Goal: Find contact information: Find contact information

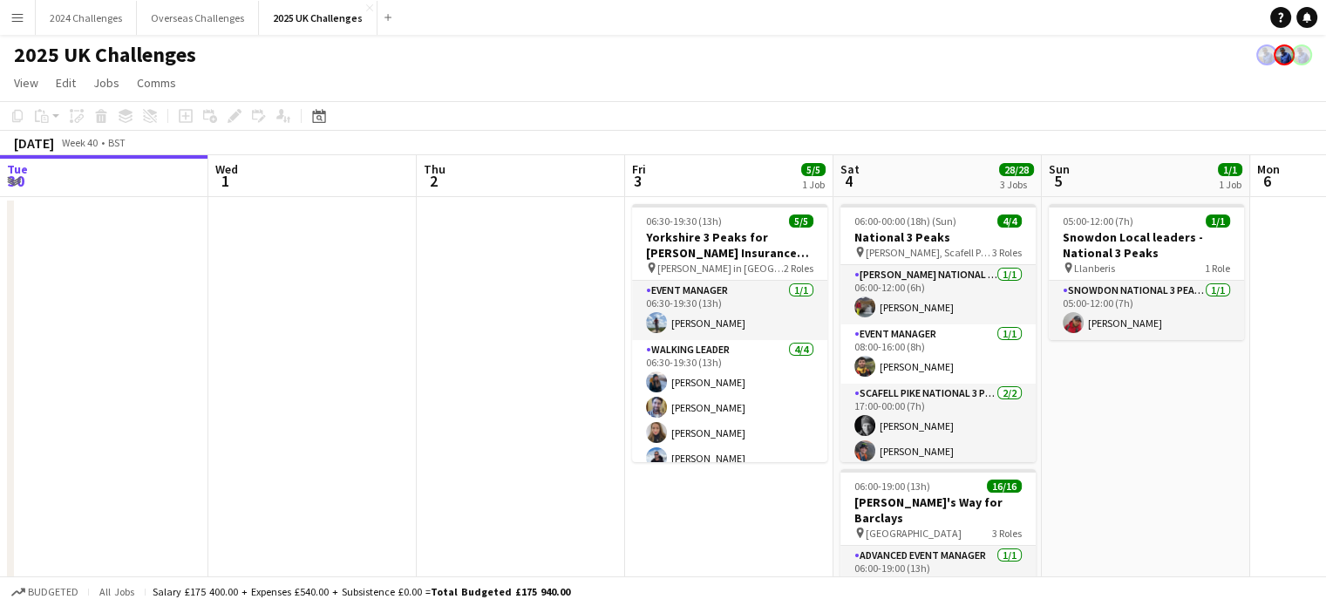
scroll to position [0, 507]
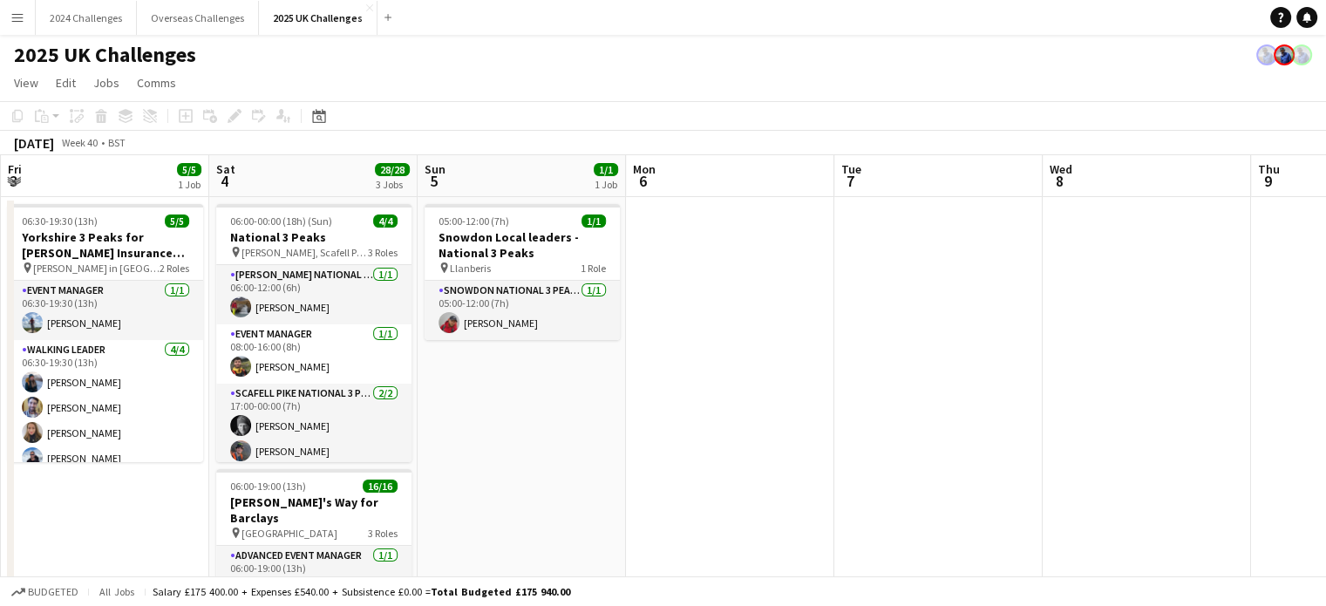
drag, startPoint x: 963, startPoint y: 341, endPoint x: 541, endPoint y: 359, distance: 421.5
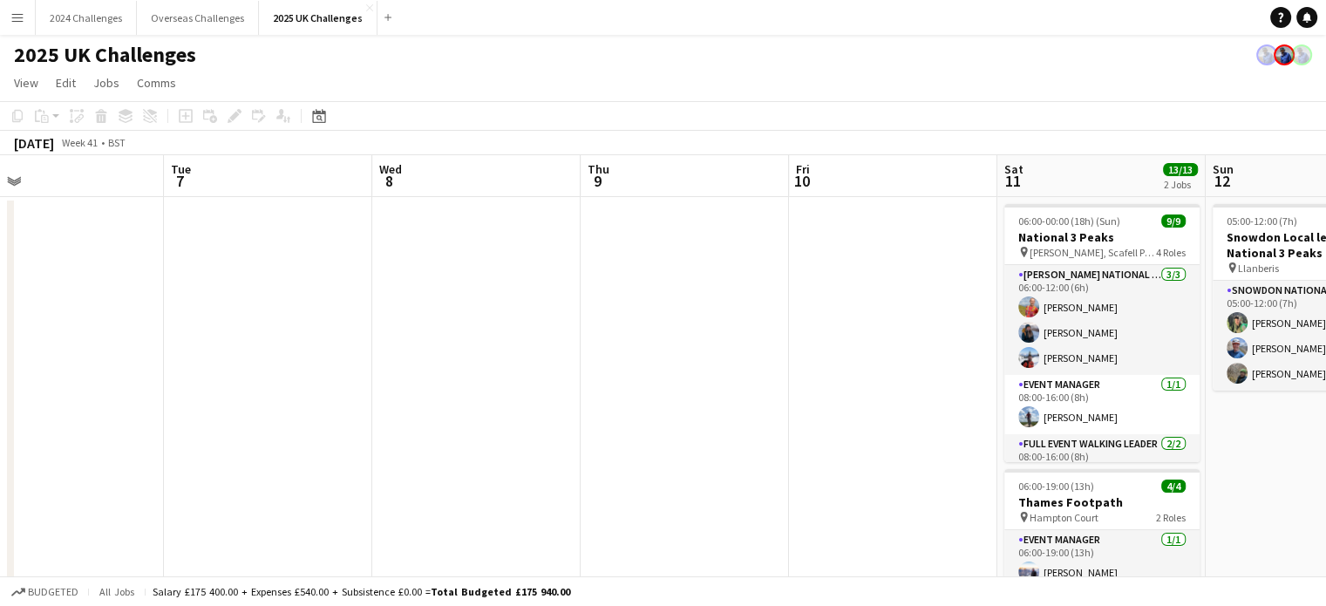
scroll to position [0, 495]
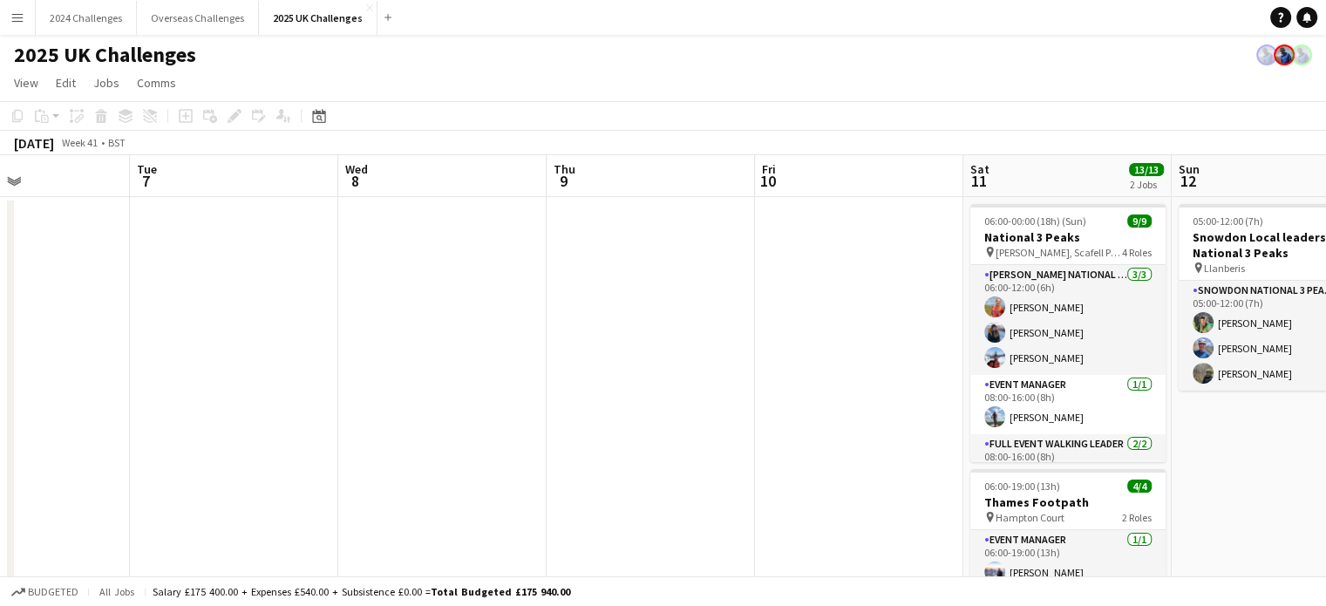
drag, startPoint x: 834, startPoint y: 330, endPoint x: 346, endPoint y: 317, distance: 488.4
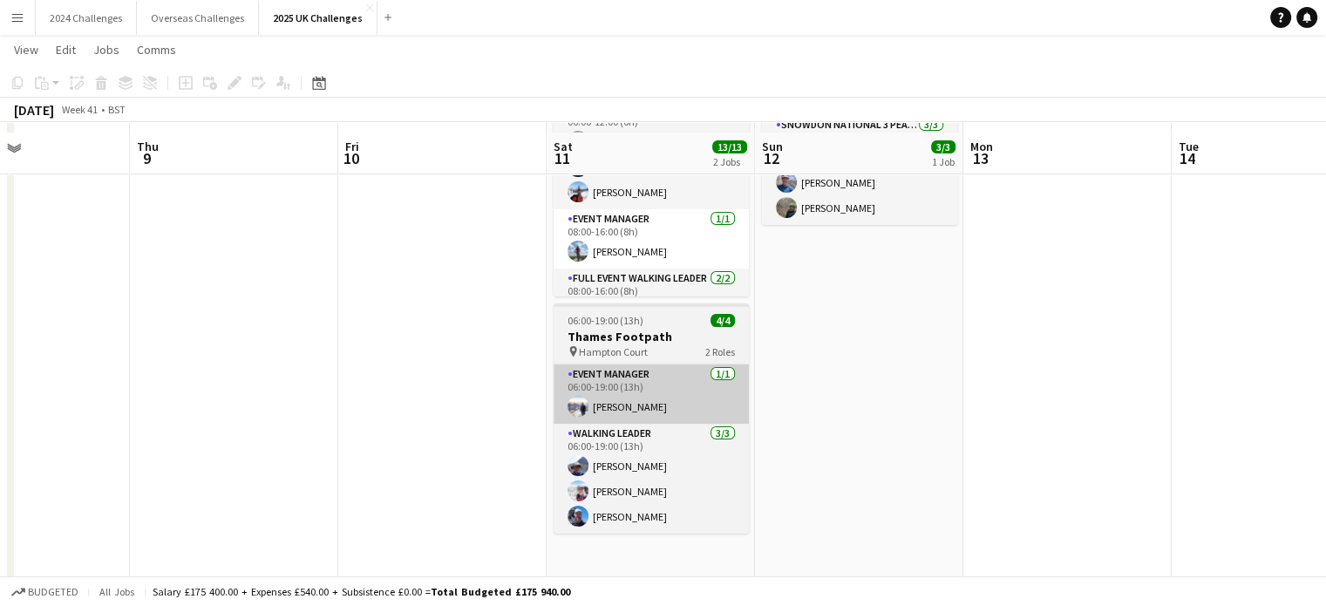
scroll to position [174, 0]
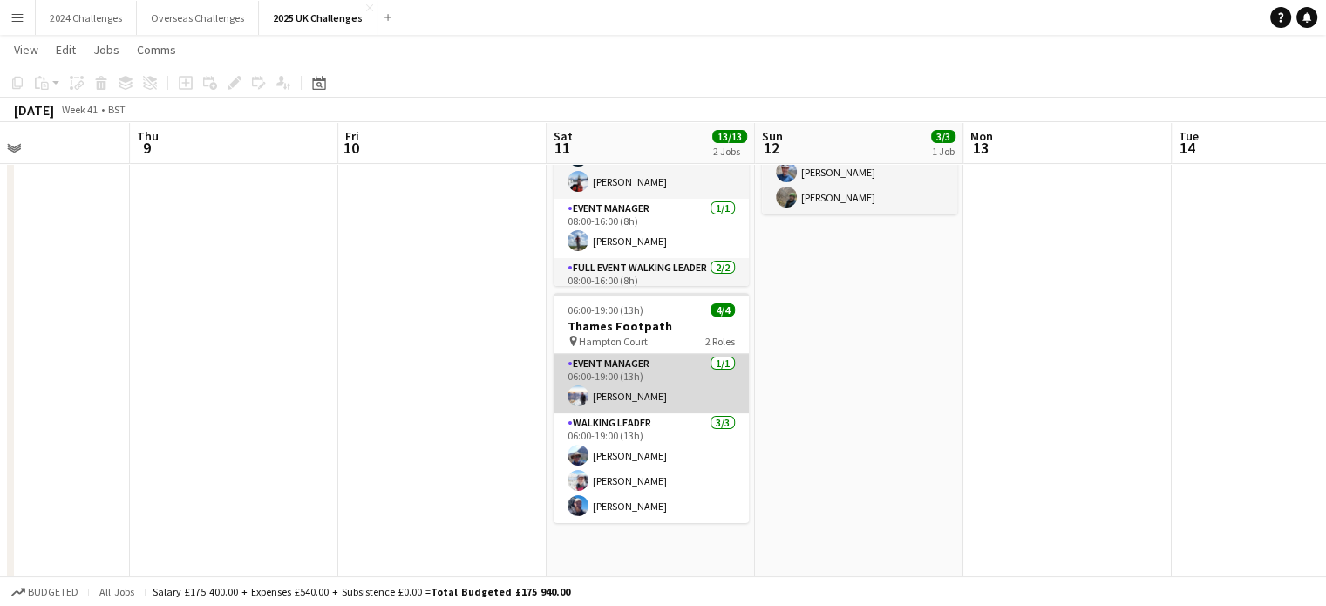
click at [621, 392] on app-card-role "Event Manager [DATE] 06:00-19:00 (13h) [PERSON_NAME]" at bounding box center [651, 383] width 195 height 59
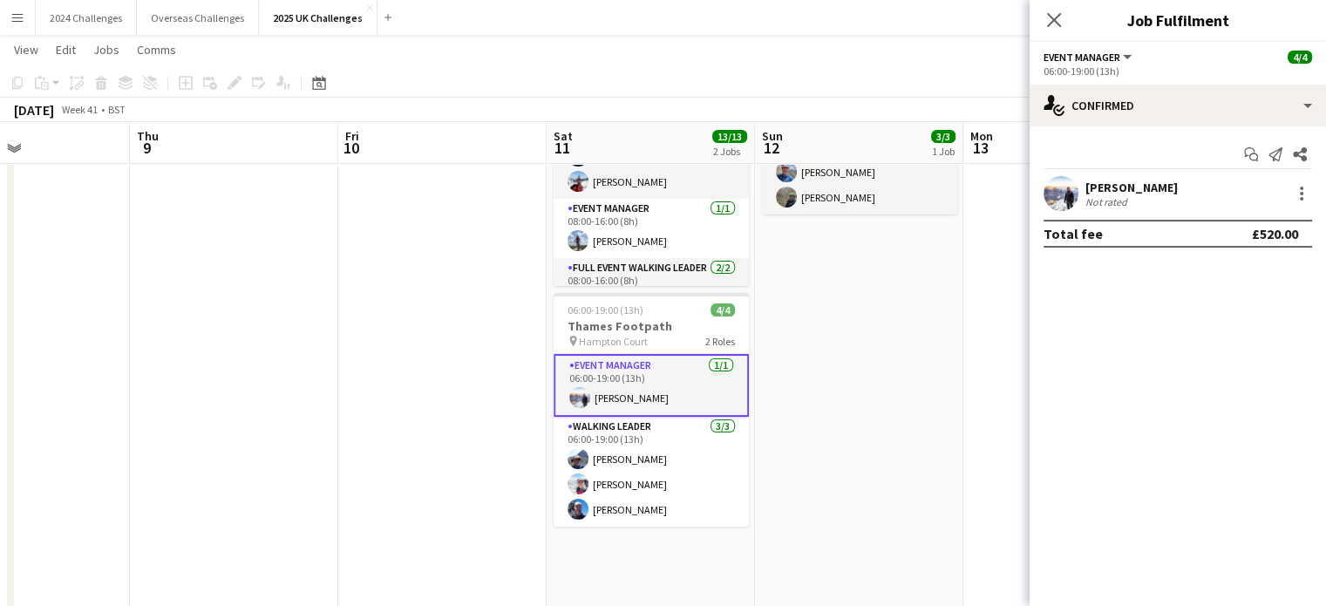
scroll to position [0, 495]
click at [1131, 203] on div "27.5km" at bounding box center [1150, 201] width 39 height 13
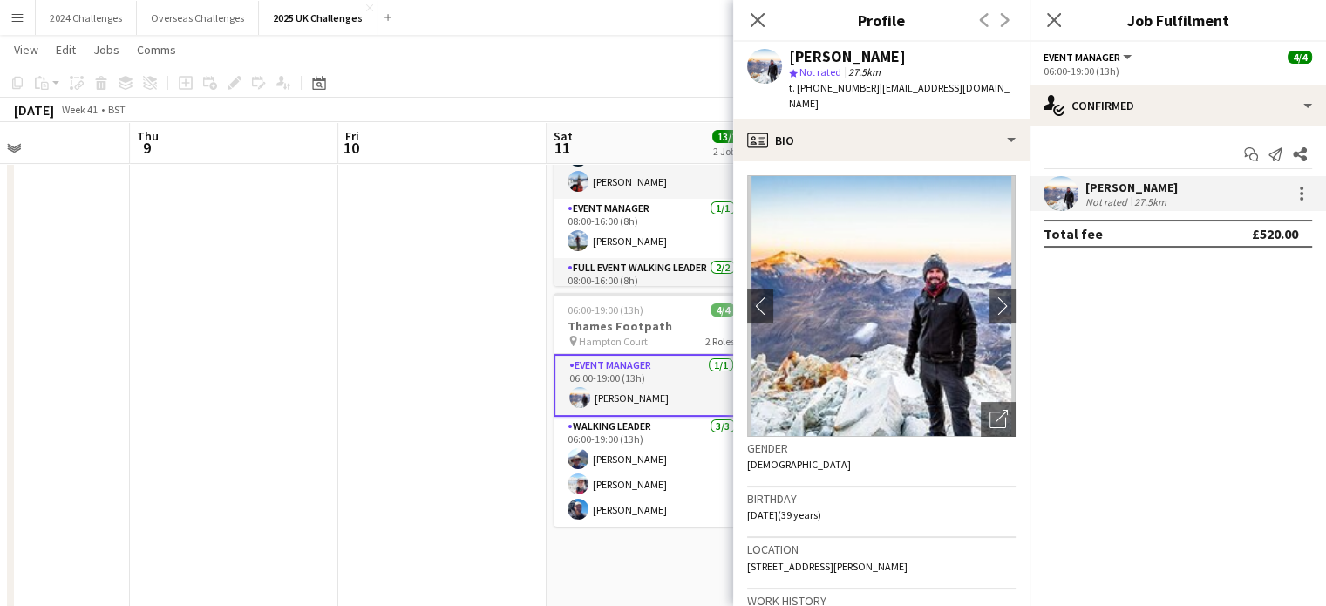
drag, startPoint x: 922, startPoint y: 547, endPoint x: 746, endPoint y: 550, distance: 175.3
click at [746, 550] on app-crew-profile-bio "chevron-left chevron-right Open photos pop-in Gender [DEMOGRAPHIC_DATA] Birthda…" at bounding box center [881, 383] width 296 height 445
copy span "[STREET_ADDRESS][PERSON_NAME]"
drag, startPoint x: 1003, startPoint y: 87, endPoint x: 877, endPoint y: 90, distance: 125.6
click at [877, 90] on div "[PERSON_NAME] star Not rated 27.5km t. [PHONE_NUMBER] | [EMAIL_ADDRESS][DOMAIN_…" at bounding box center [881, 81] width 296 height 78
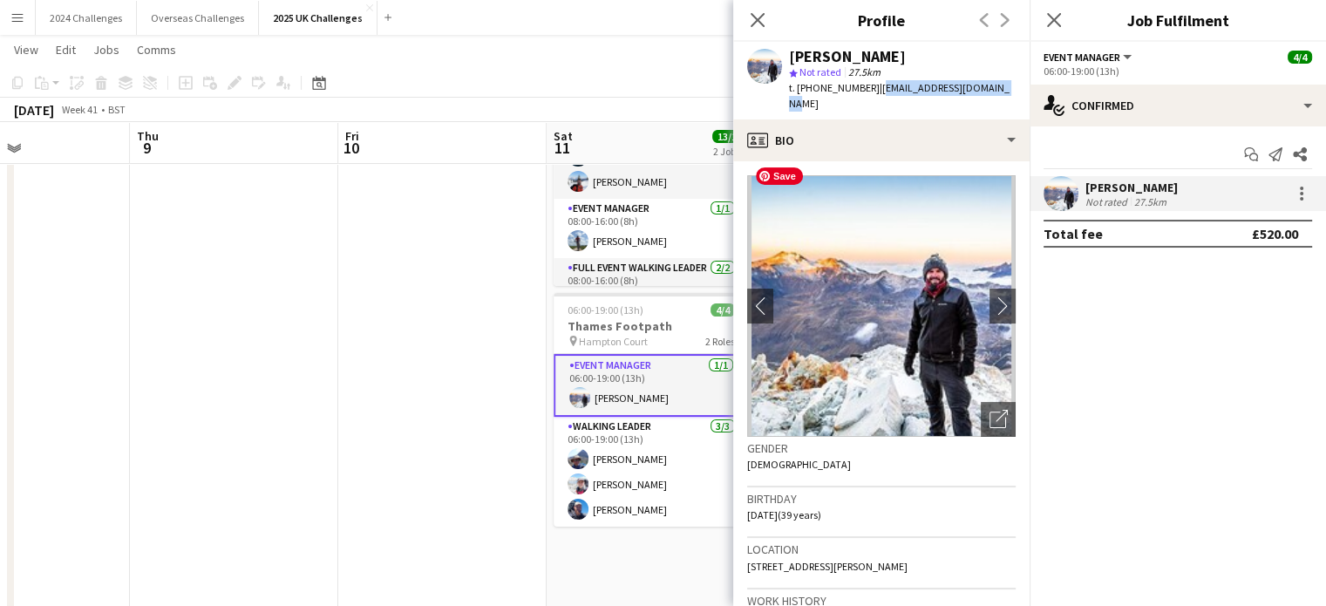
copy span "[EMAIL_ADDRESS][DOMAIN_NAME]"
drag, startPoint x: 868, startPoint y: 86, endPoint x: 811, endPoint y: 85, distance: 57.6
click at [811, 85] on span "t. [PHONE_NUMBER]" at bounding box center [834, 87] width 91 height 13
copy span "07932854209"
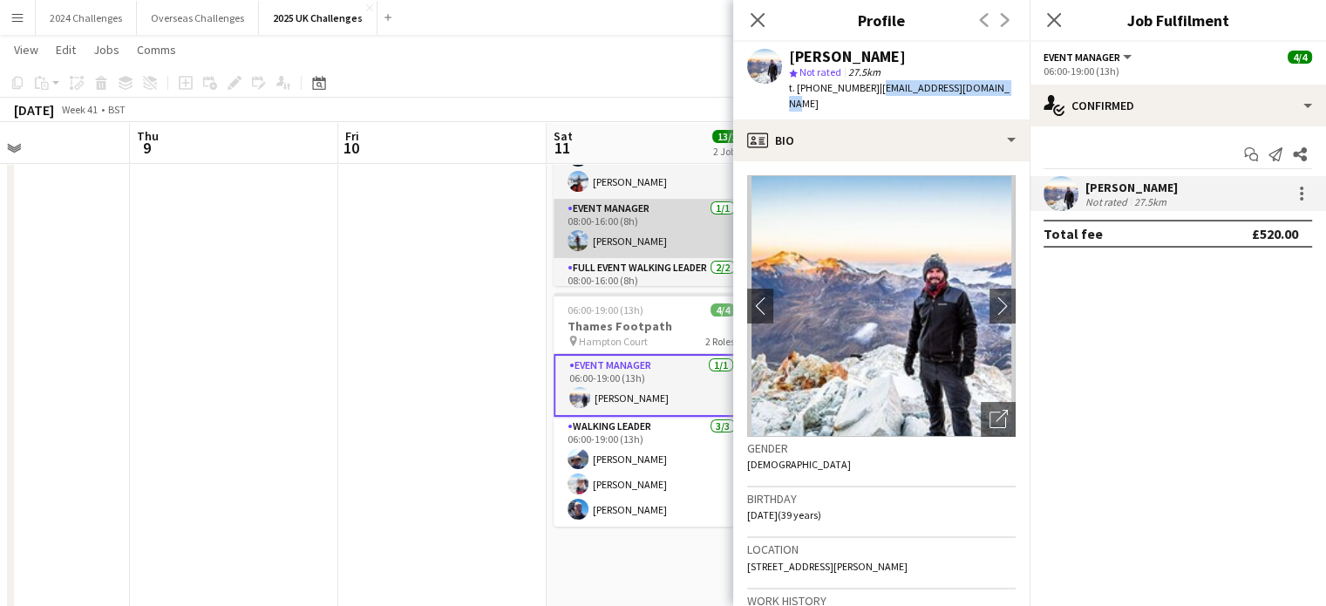
click at [640, 233] on app-card-role "Event Manager [DATE] 08:00-16:00 (8h) [PERSON_NAME]" at bounding box center [651, 228] width 195 height 59
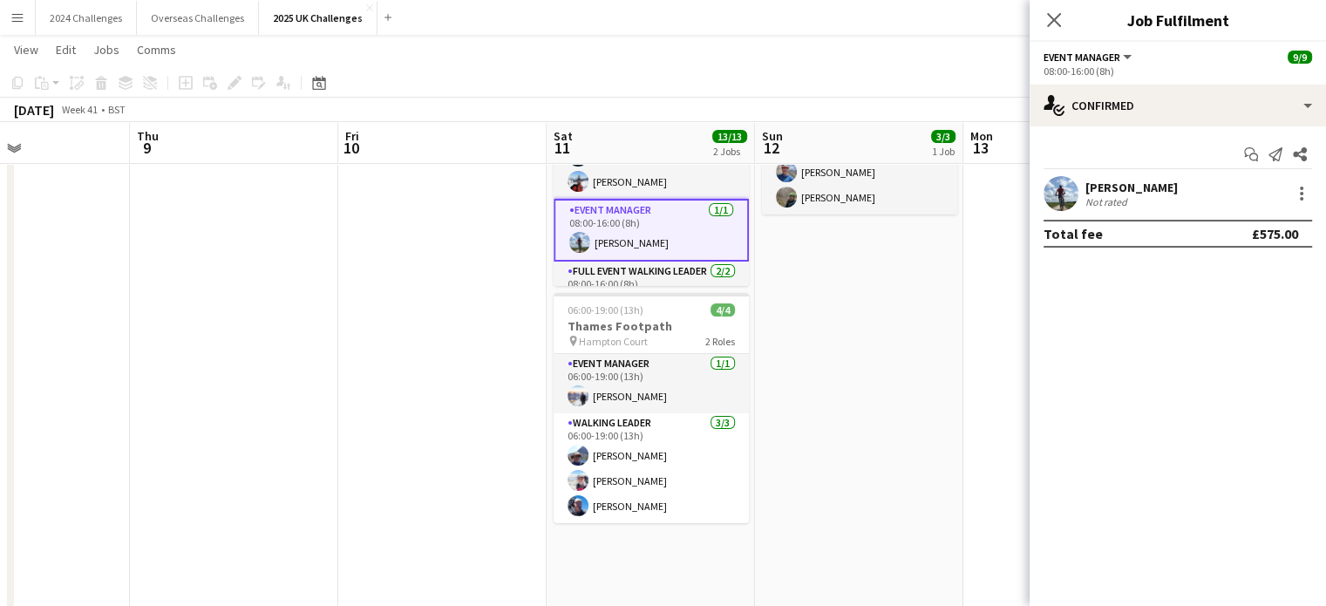
click at [1122, 198] on div "Not rated" at bounding box center [1108, 201] width 45 height 13
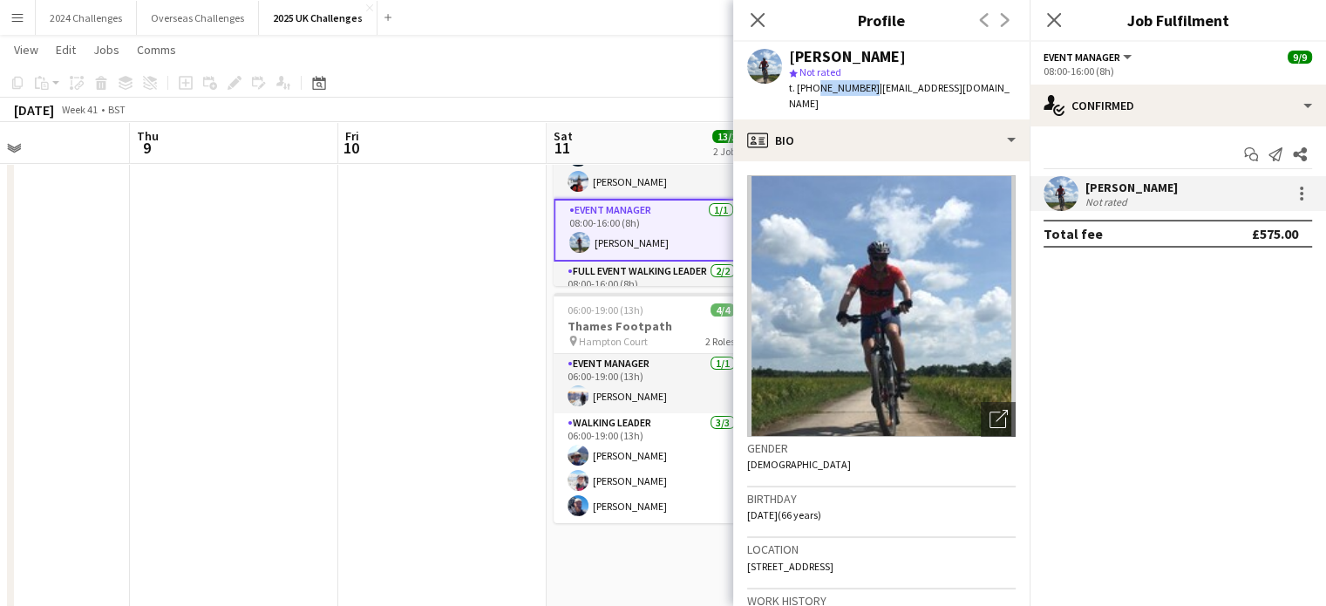
drag, startPoint x: 865, startPoint y: 85, endPoint x: 812, endPoint y: 85, distance: 53.2
click at [812, 85] on span "t. [PHONE_NUMBER]" at bounding box center [834, 87] width 91 height 13
copy span "7713626292"
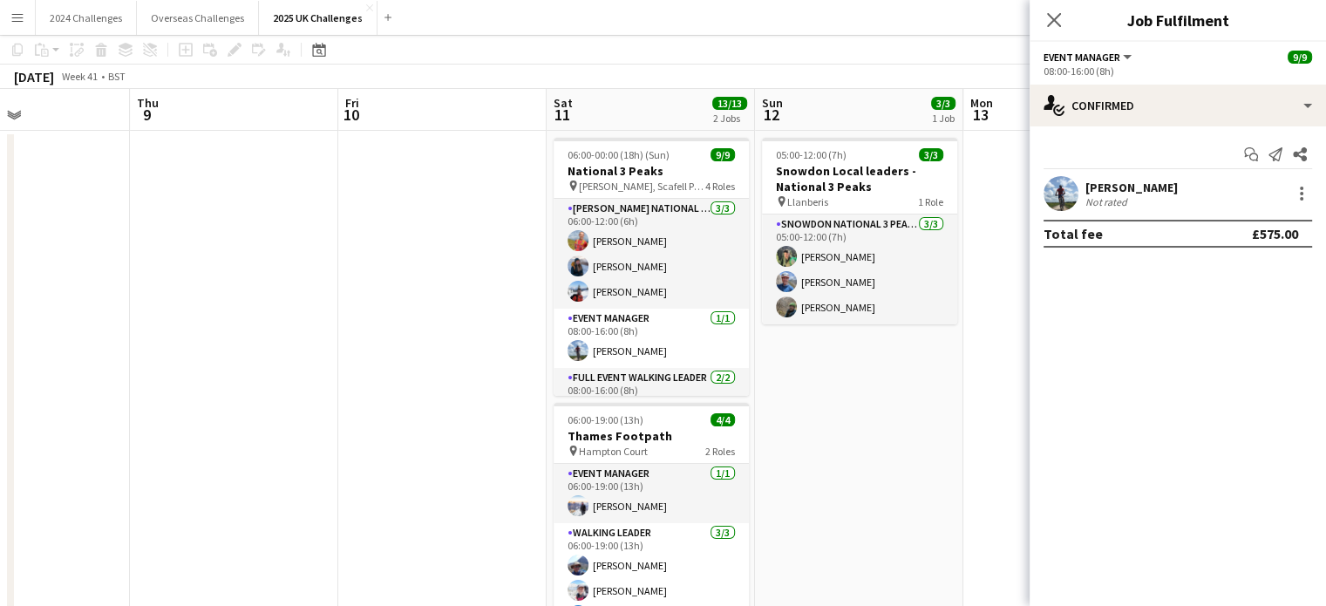
scroll to position [0, 0]
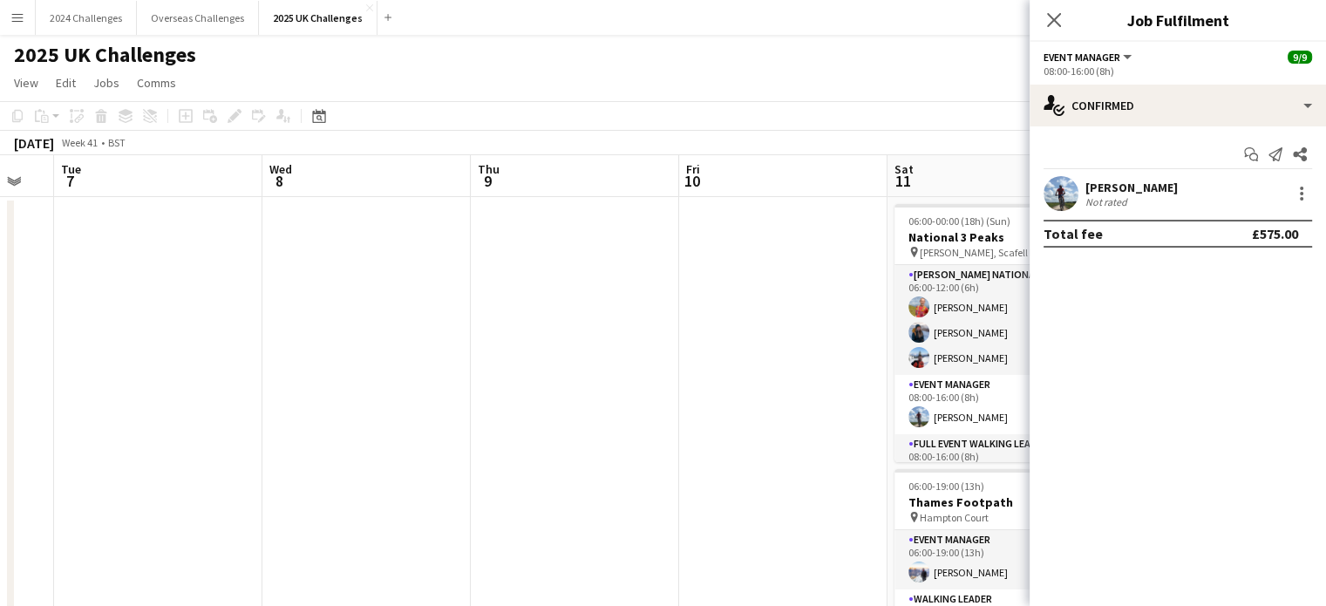
drag, startPoint x: 568, startPoint y: 316, endPoint x: 698, endPoint y: 314, distance: 129.1
click at [698, 314] on app-calendar-viewport "Sun 5 Mon 6 Tue 7 Wed 8 Thu 9 Fri 10 Sat 11 13/13 2 Jobs Sun 12 3/3 1 Job Mon 1…" at bounding box center [663, 485] width 1326 height 661
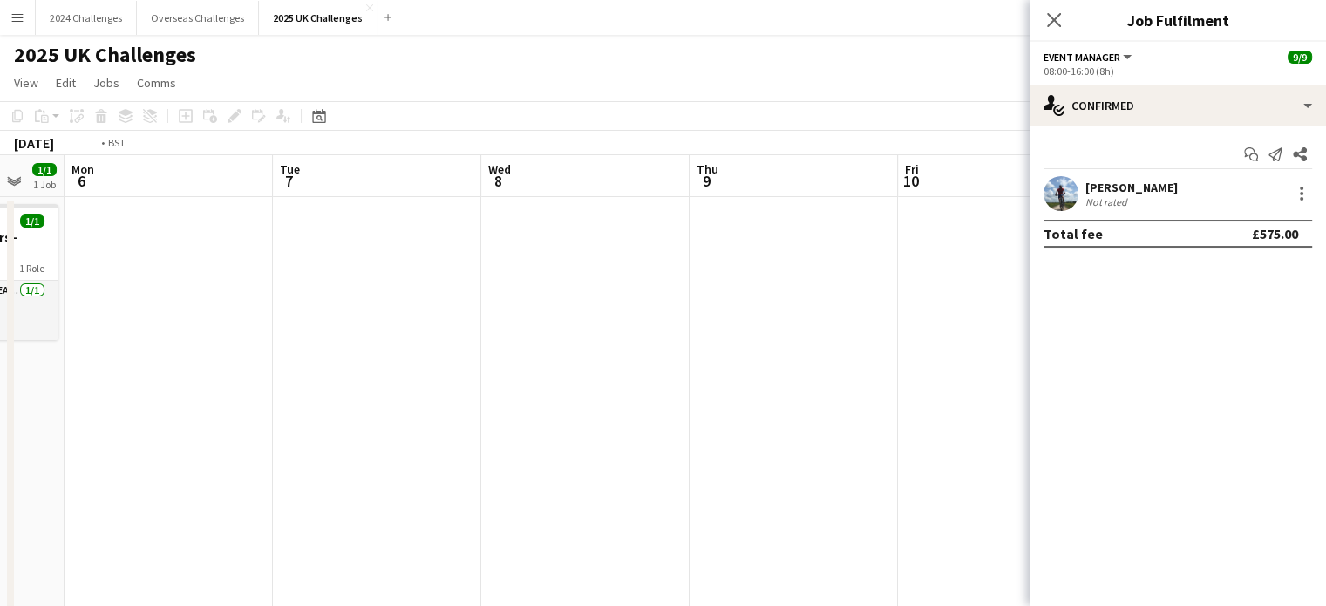
drag, startPoint x: 425, startPoint y: 330, endPoint x: 712, endPoint y: 317, distance: 288.1
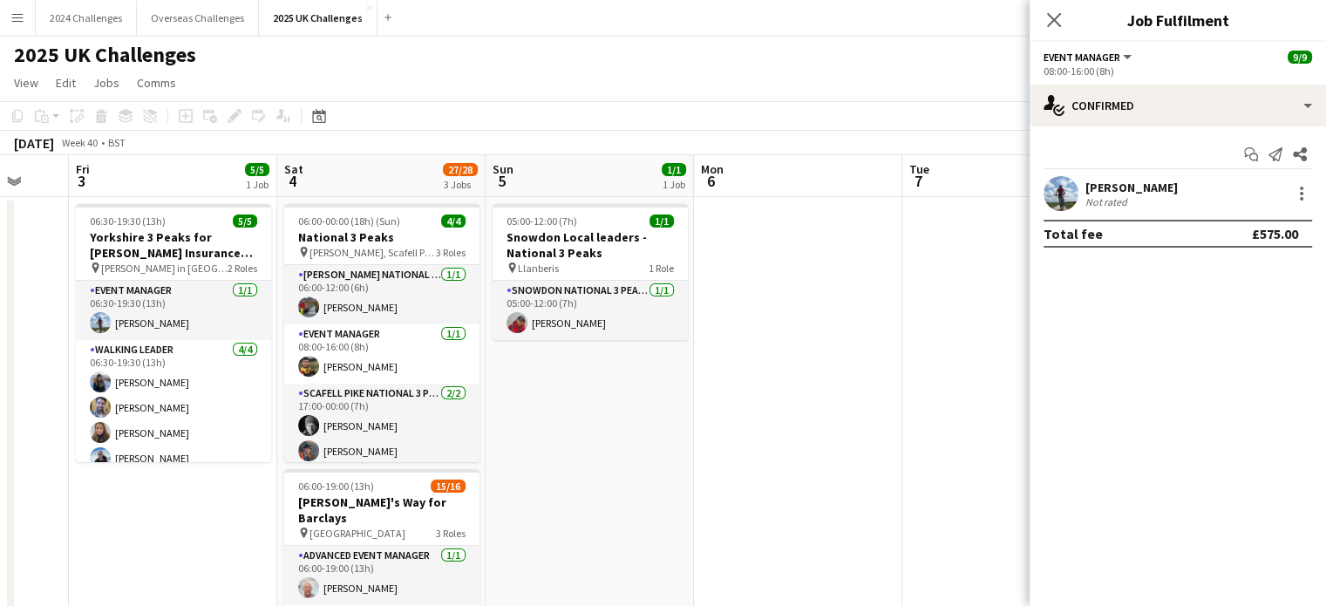
scroll to position [0, 491]
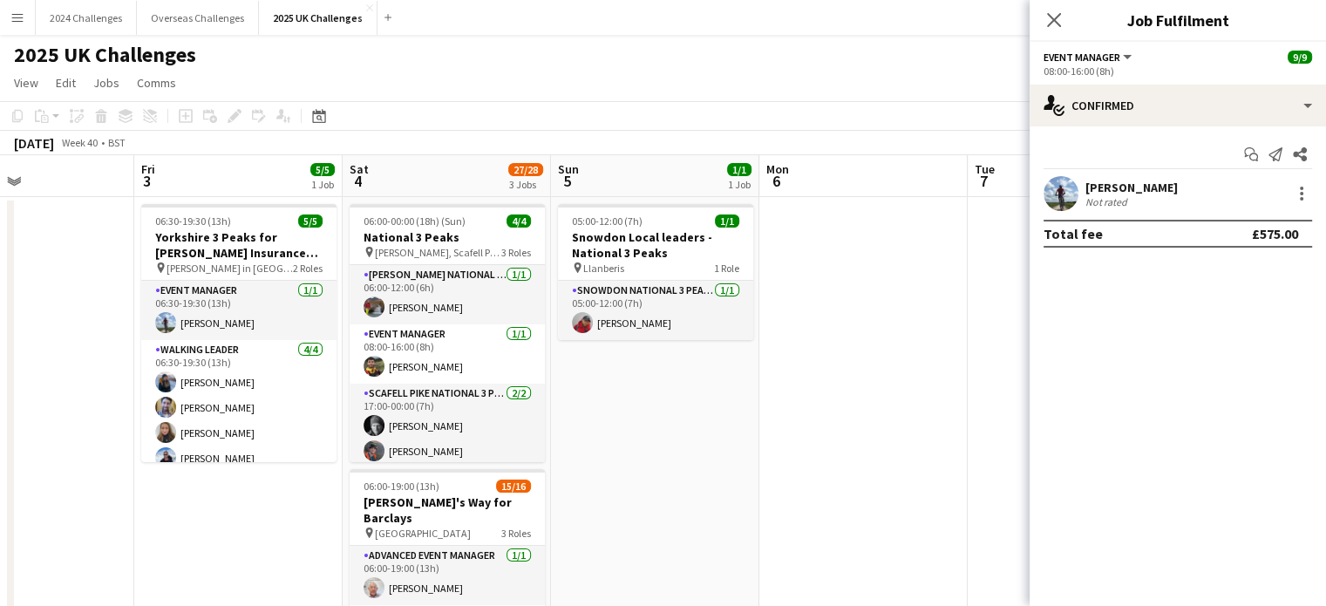
drag, startPoint x: 523, startPoint y: 327, endPoint x: 909, endPoint y: 306, distance: 385.9
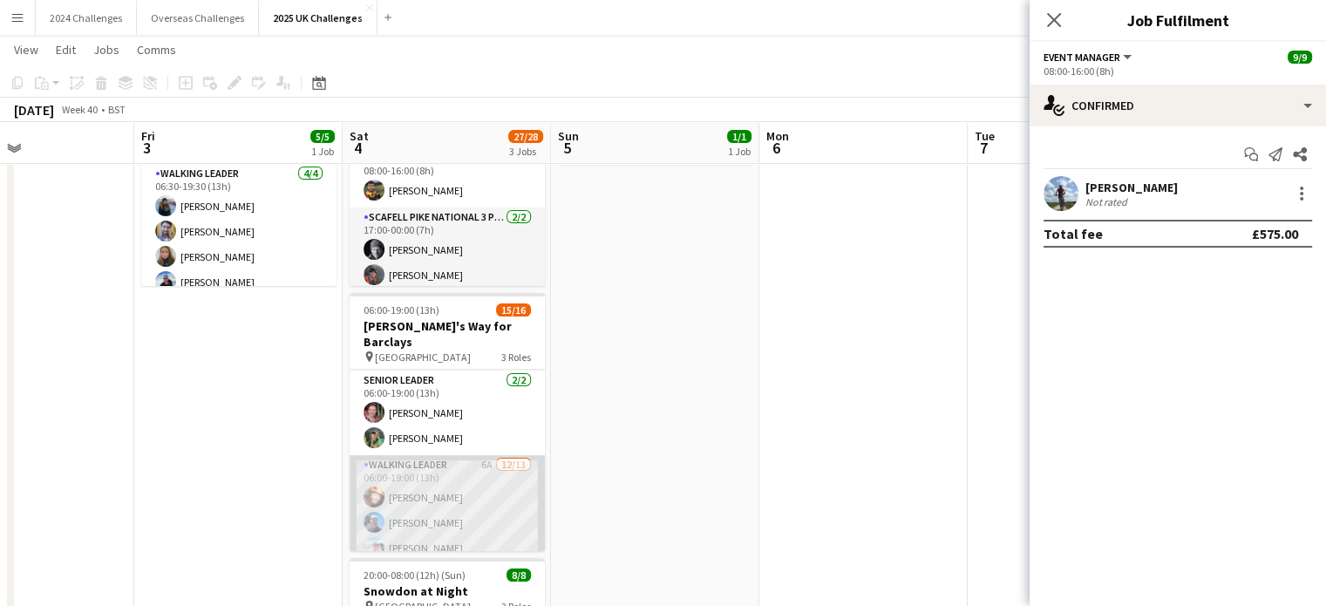
scroll to position [87, 0]
click at [412, 446] on app-card-role "Walking Leader 6A [DATE] 06:00-19:00 (13h) [PERSON_NAME] [PERSON_NAME] [PERSON_…" at bounding box center [447, 612] width 195 height 373
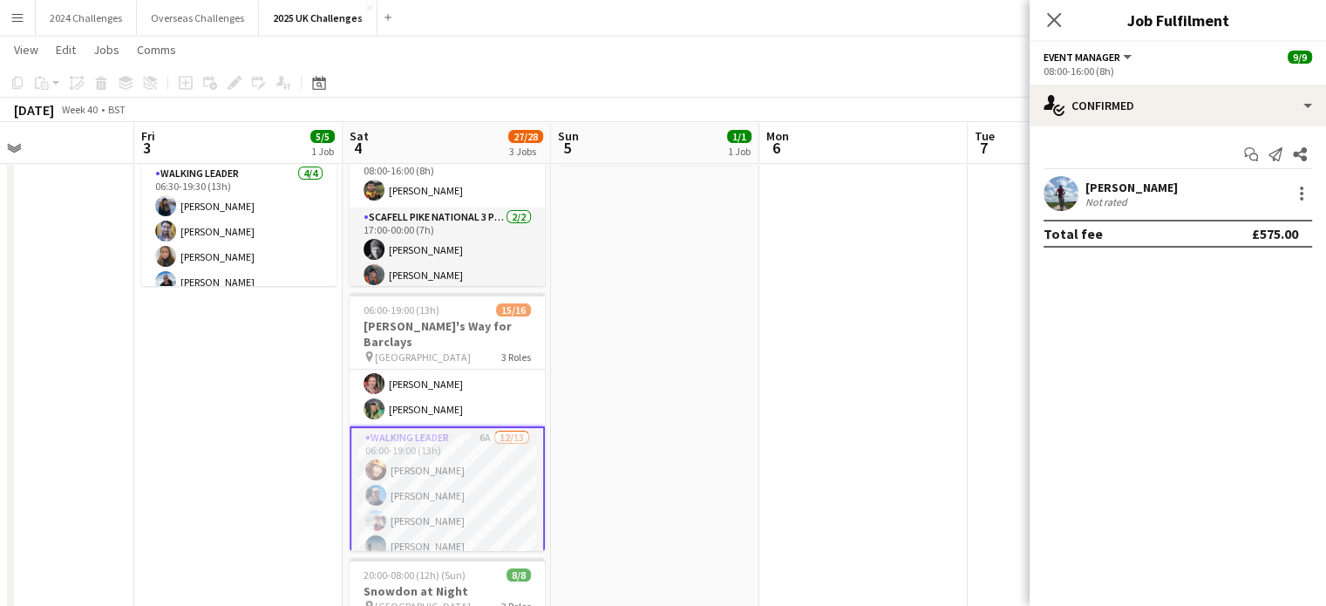
click at [791, 318] on app-date-cell at bounding box center [863, 436] width 208 height 830
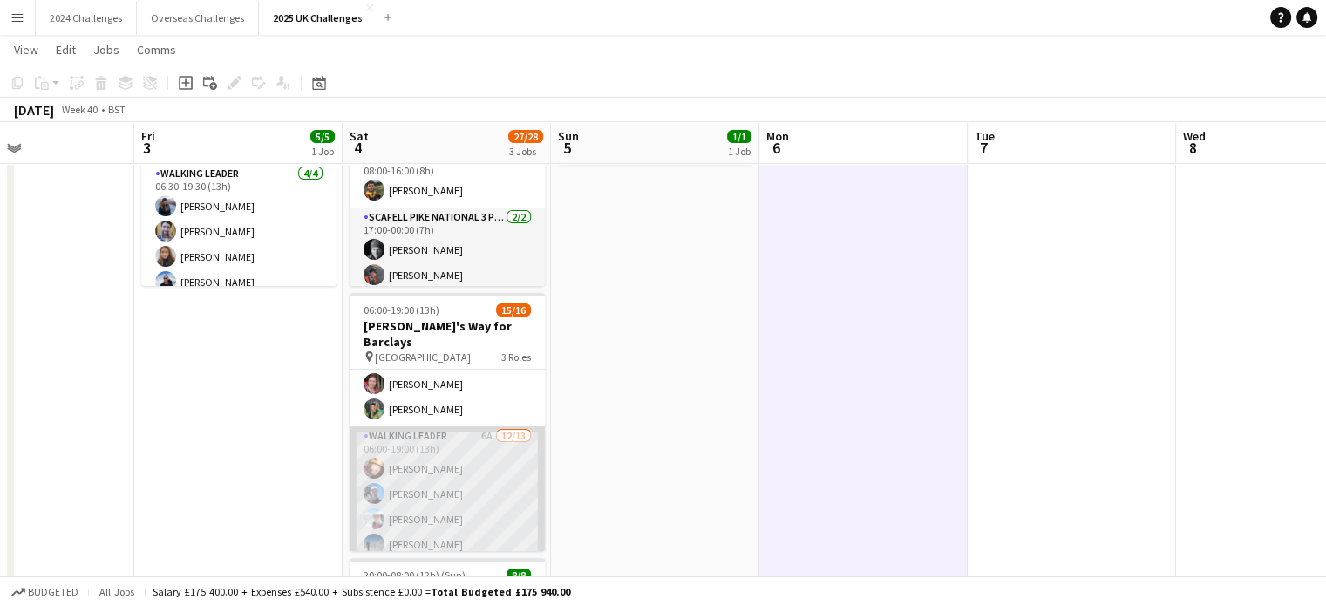
click at [445, 438] on app-card-role "Walking Leader 6A [DATE] 06:00-19:00 (13h) [PERSON_NAME] [PERSON_NAME] [PERSON_…" at bounding box center [447, 612] width 195 height 373
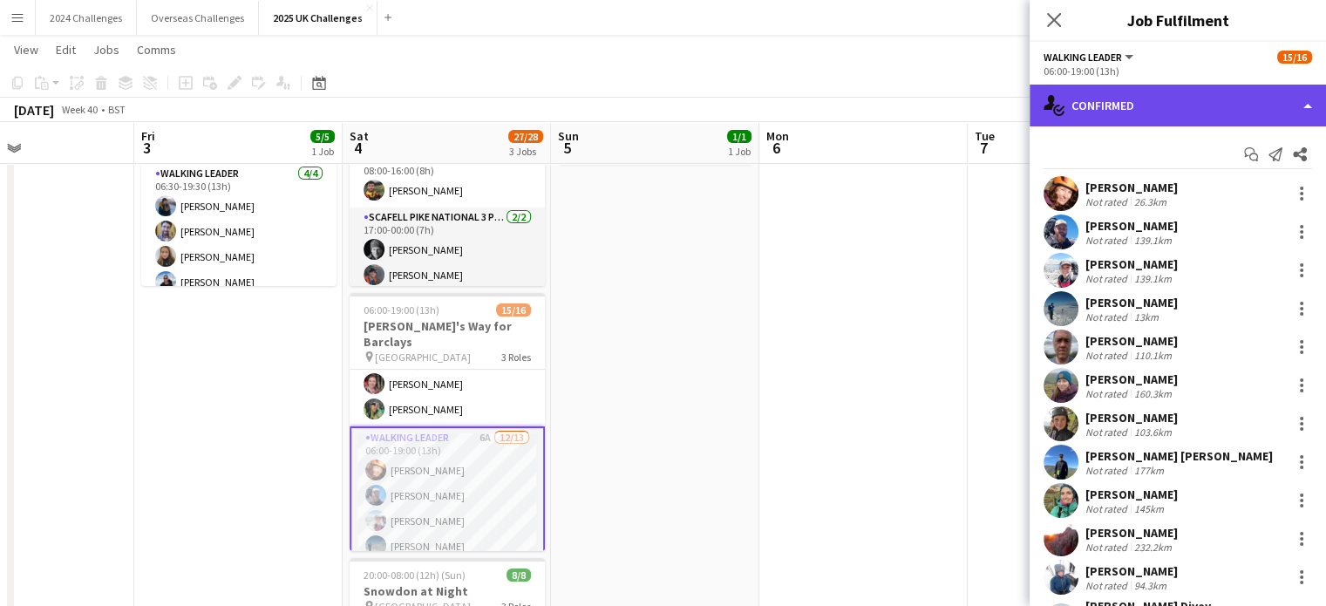
click at [1190, 95] on div "single-neutral-actions-check-2 Confirmed" at bounding box center [1178, 106] width 296 height 42
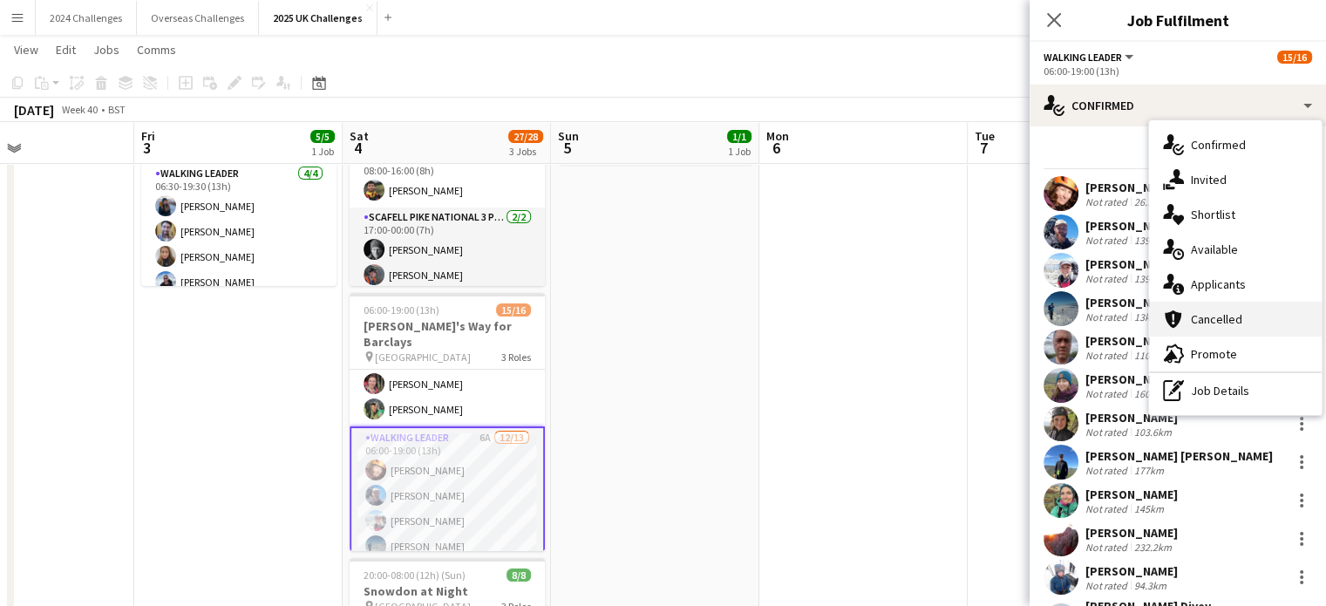
click at [1231, 307] on div "cancellation Cancelled" at bounding box center [1235, 319] width 173 height 35
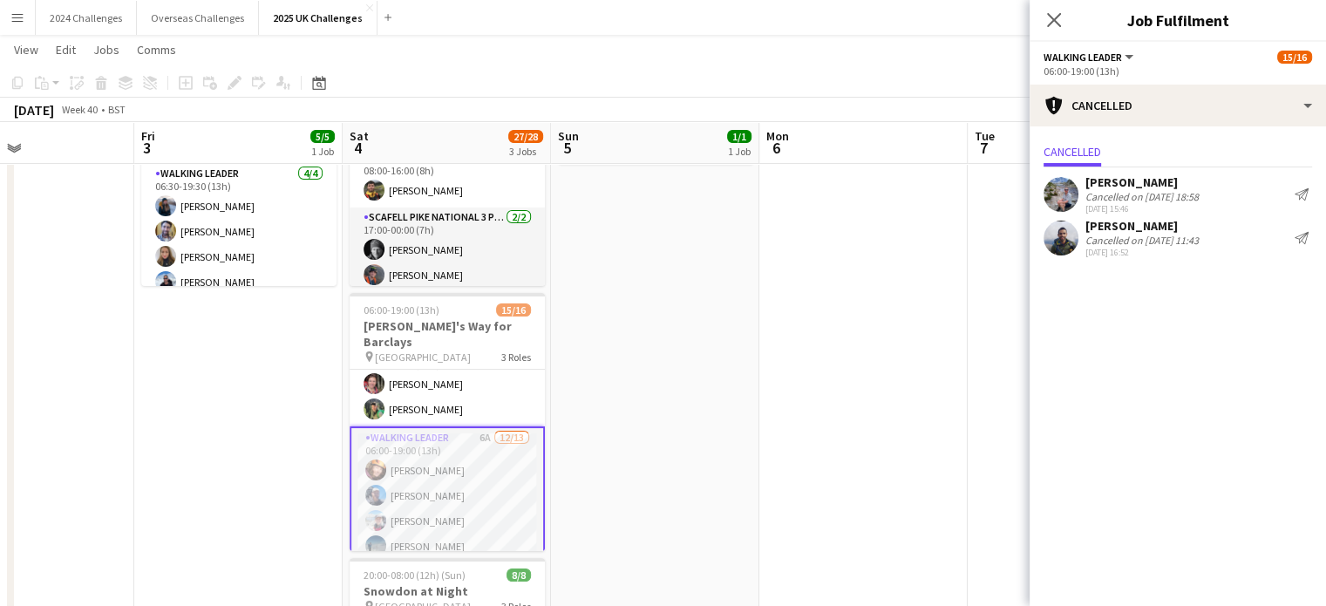
click at [915, 51] on app-page-menu "View Day view expanded Day view collapsed Month view Date picker Jump to [DATE]…" at bounding box center [663, 51] width 1326 height 33
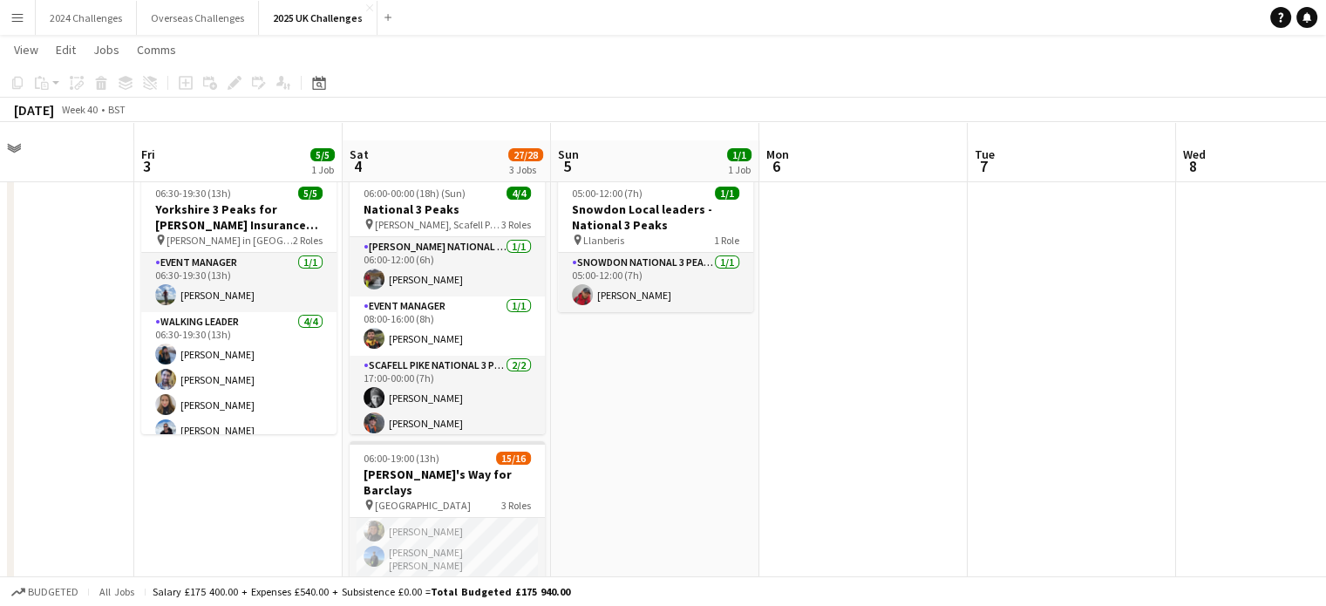
scroll to position [0, 0]
